Goal: Task Accomplishment & Management: Complete application form

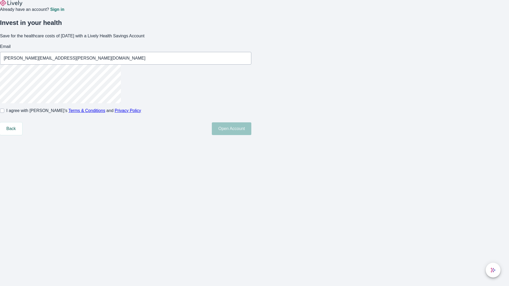
click at [4, 113] on input "I agree with Lively’s Terms & Conditions and Privacy Policy" at bounding box center [2, 111] width 4 height 4
checkbox input "true"
click at [251, 135] on button "Open Account" at bounding box center [232, 129] width 40 height 13
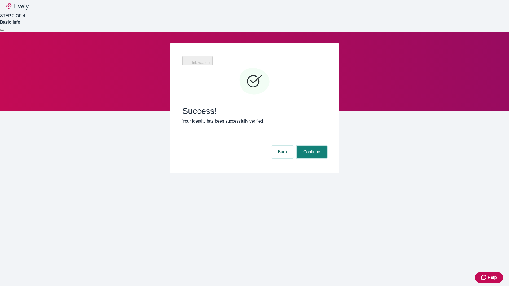
click at [311, 146] on button "Continue" at bounding box center [312, 152] width 30 height 13
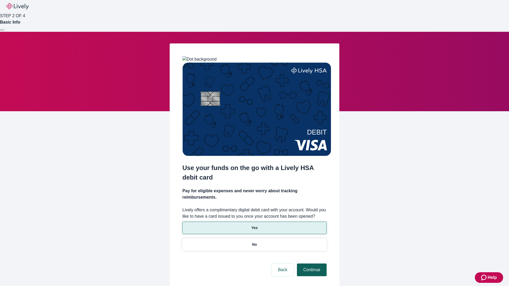
click at [254, 225] on p "Yes" at bounding box center [254, 228] width 6 height 6
click at [311, 264] on button "Continue" at bounding box center [312, 270] width 30 height 13
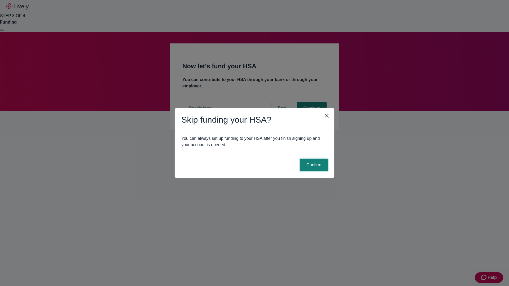
click at [313, 165] on button "Confirm" at bounding box center [314, 165] width 28 height 13
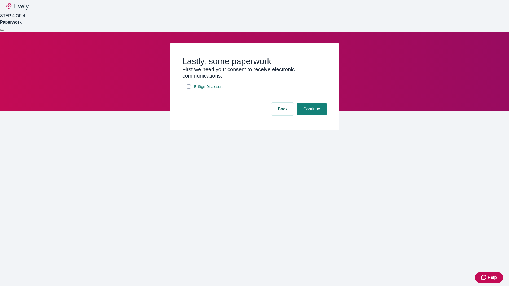
click at [189, 89] on input "E-Sign Disclosure" at bounding box center [189, 87] width 4 height 4
checkbox input "true"
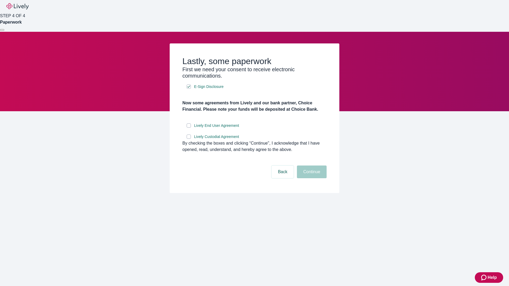
click at [189, 128] on input "Lively End User Agreement" at bounding box center [189, 126] width 4 height 4
checkbox input "true"
click at [189, 139] on input "Lively Custodial Agreement" at bounding box center [189, 137] width 4 height 4
checkbox input "true"
click at [311, 178] on button "Continue" at bounding box center [312, 172] width 30 height 13
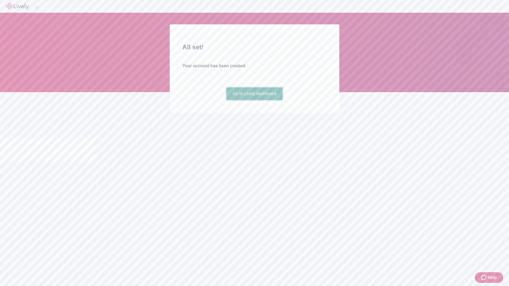
click at [254, 100] on link "Go to Lively dashboard" at bounding box center [254, 94] width 56 height 13
